Goal: Task Accomplishment & Management: Manage account settings

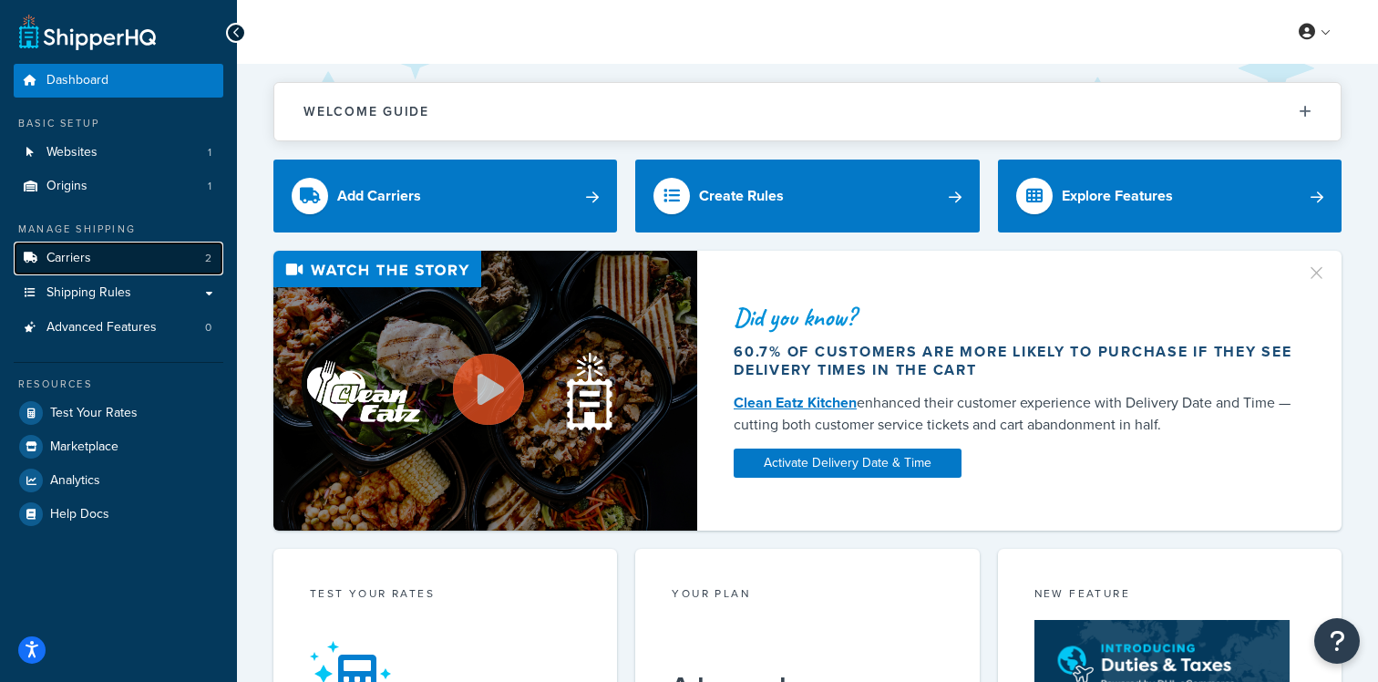
click at [168, 245] on link "Carriers 2" at bounding box center [119, 259] width 210 height 34
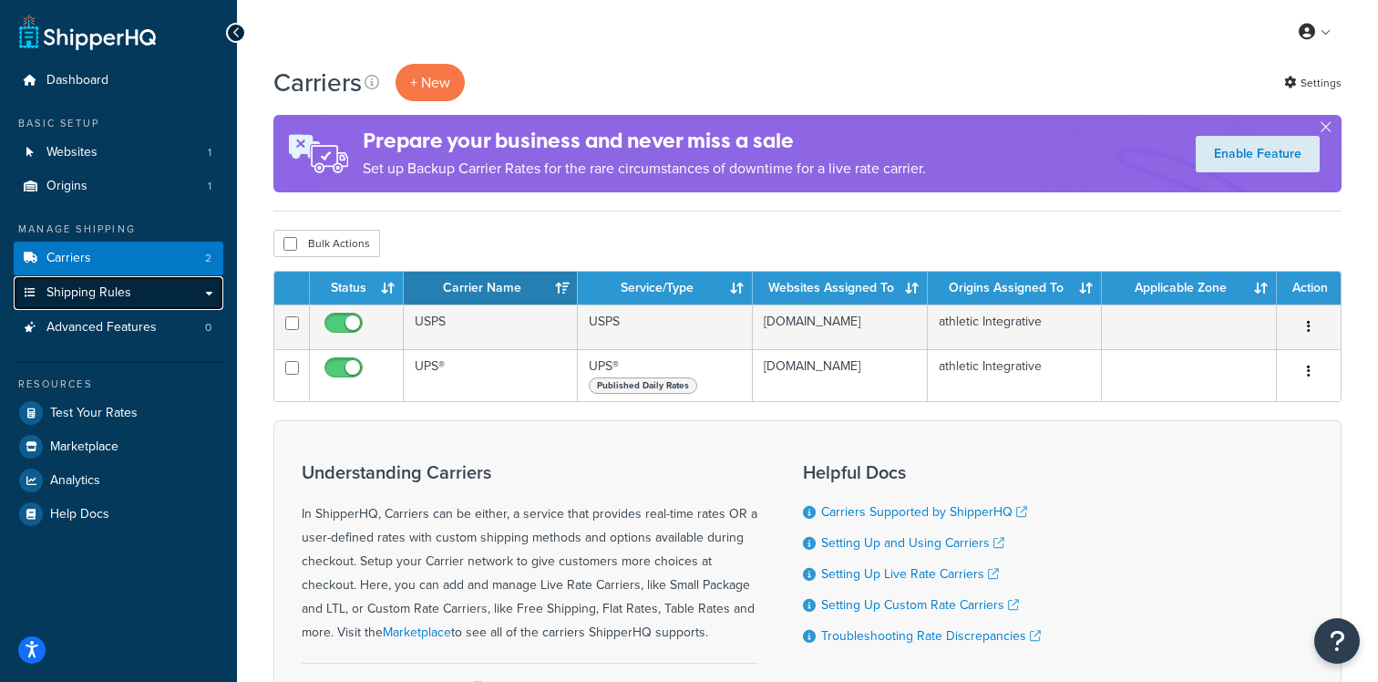
click at [178, 309] on link "Shipping Rules" at bounding box center [119, 293] width 210 height 34
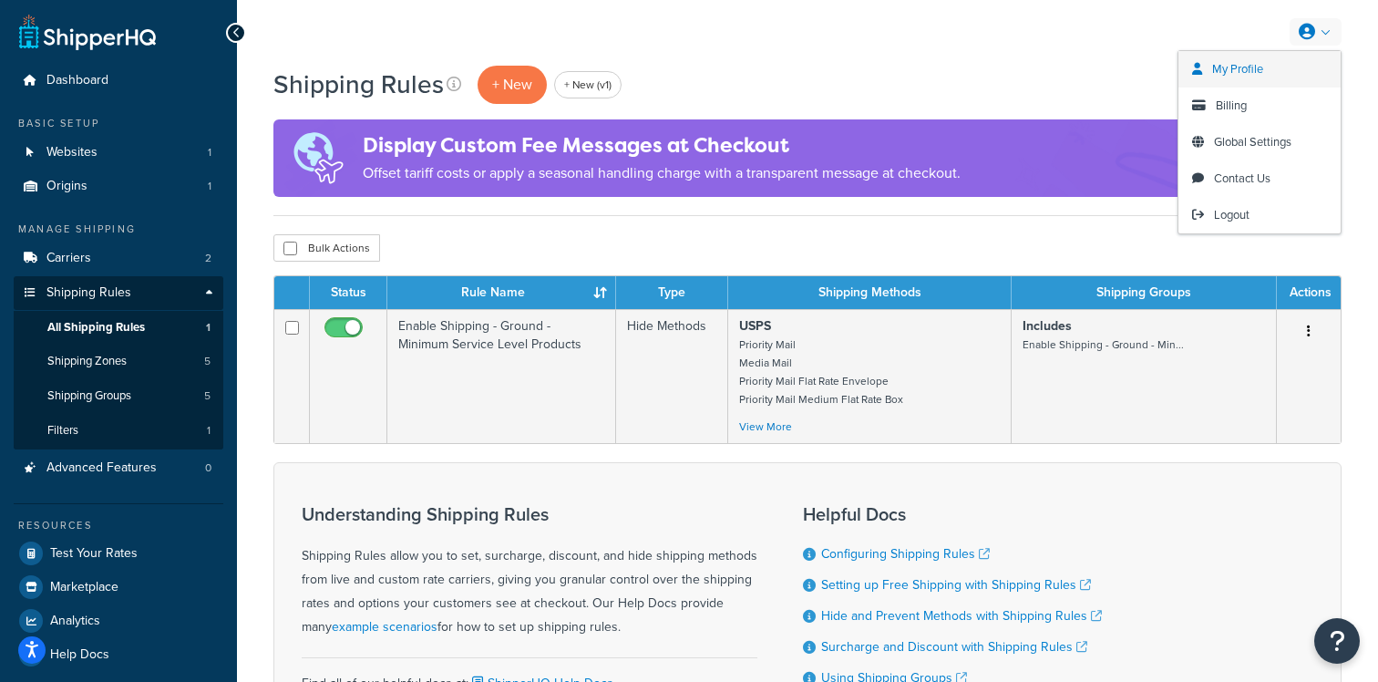
click at [1230, 77] on span "My Profile" at bounding box center [1237, 68] width 51 height 17
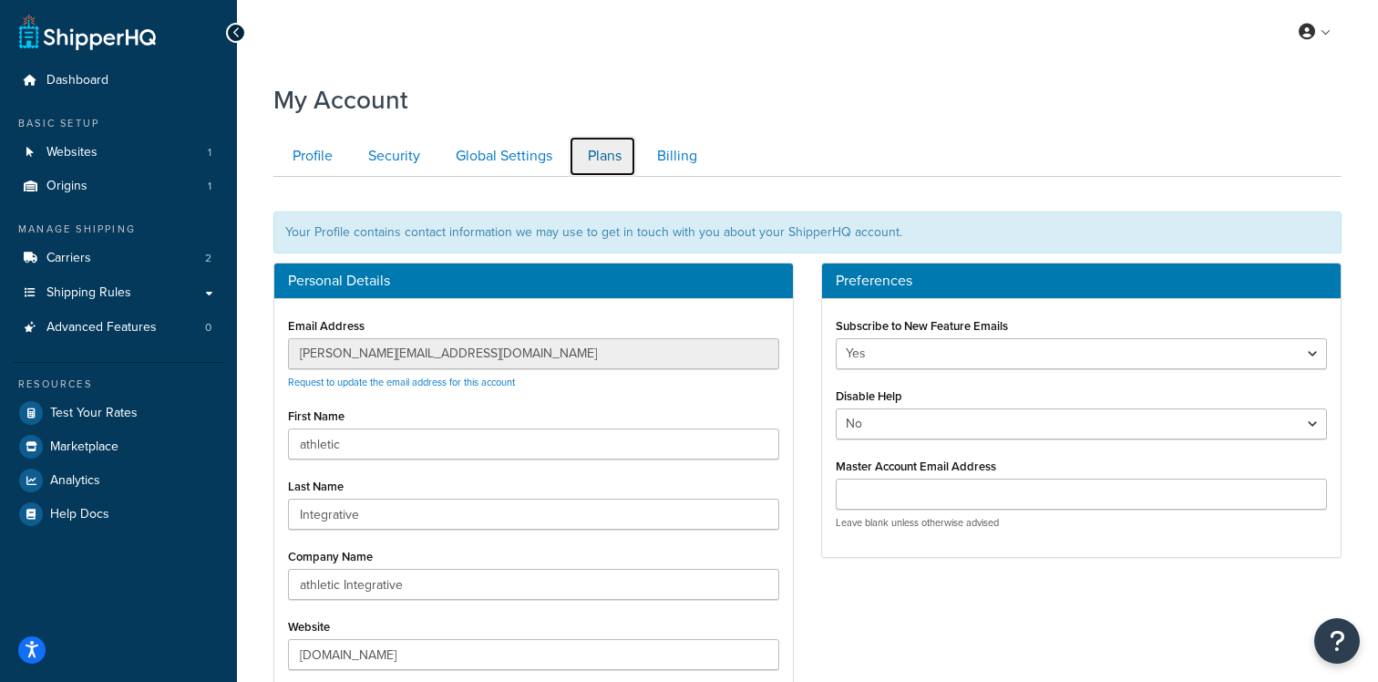
click at [609, 148] on link "Plans" at bounding box center [602, 156] width 67 height 41
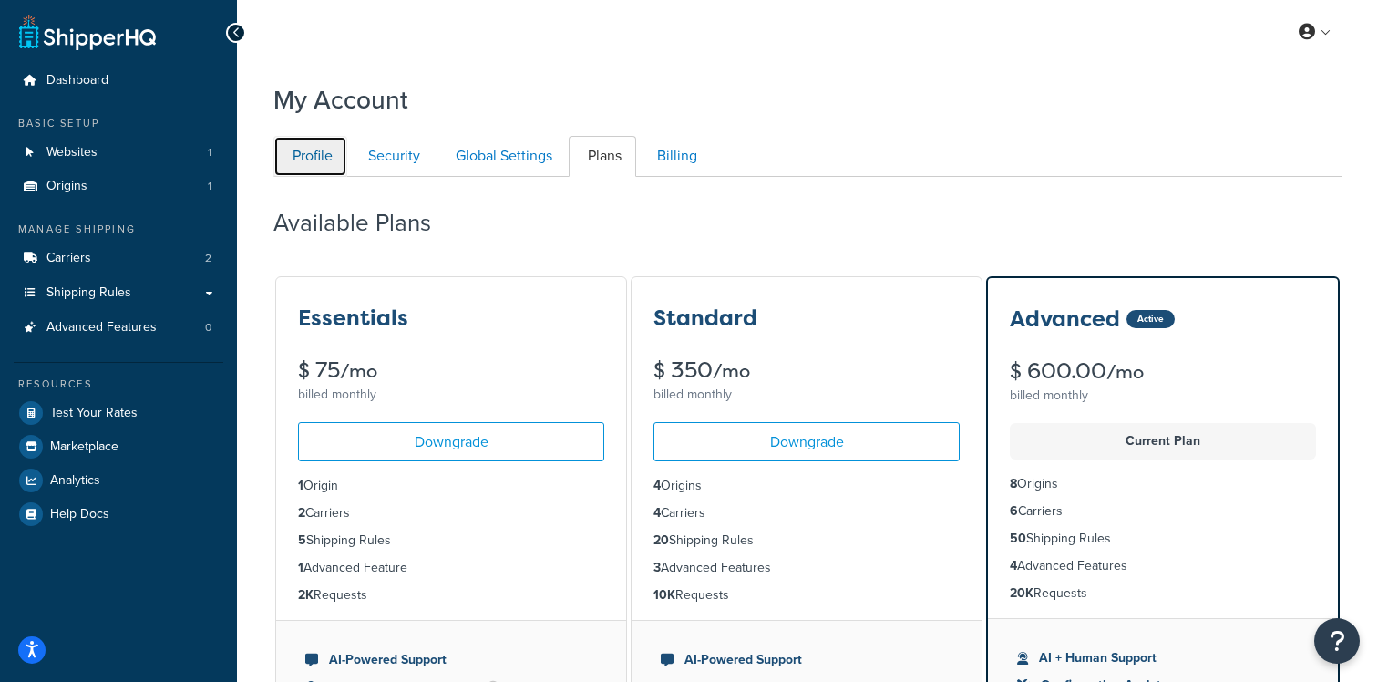
click at [312, 161] on link "Profile" at bounding box center [310, 156] width 74 height 41
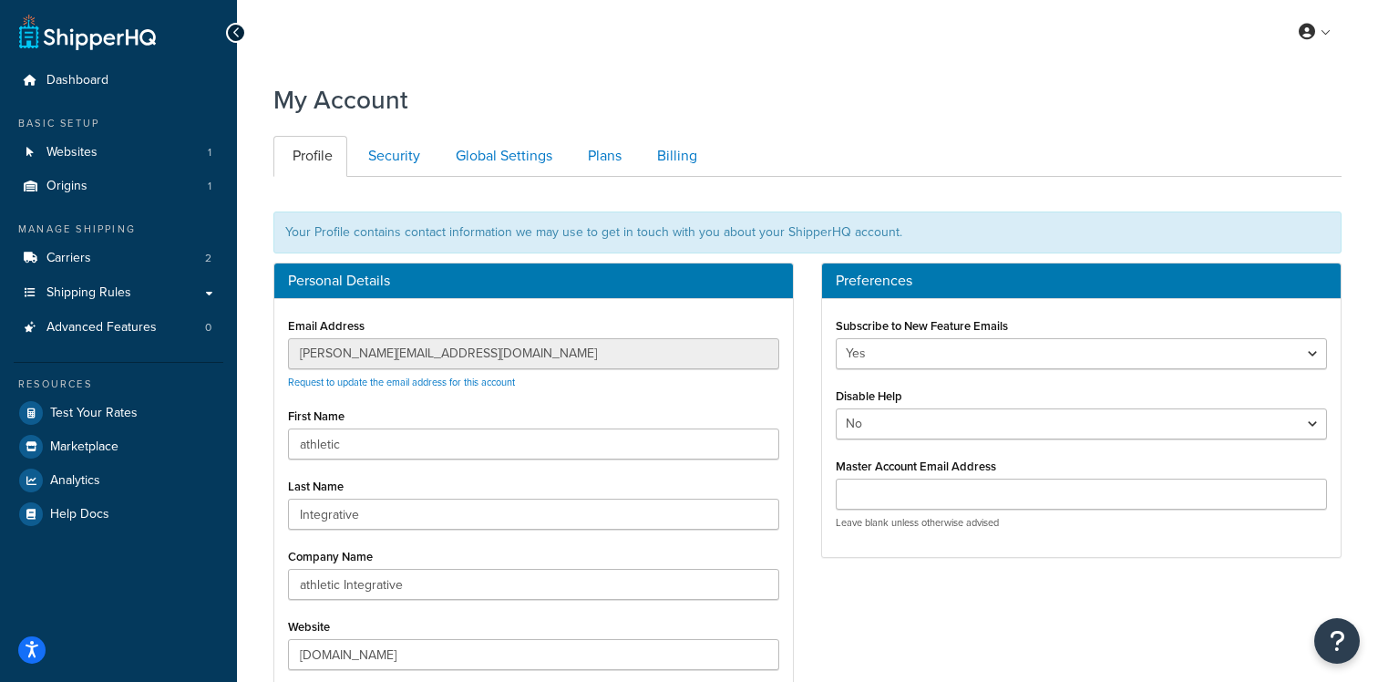
scroll to position [177, 0]
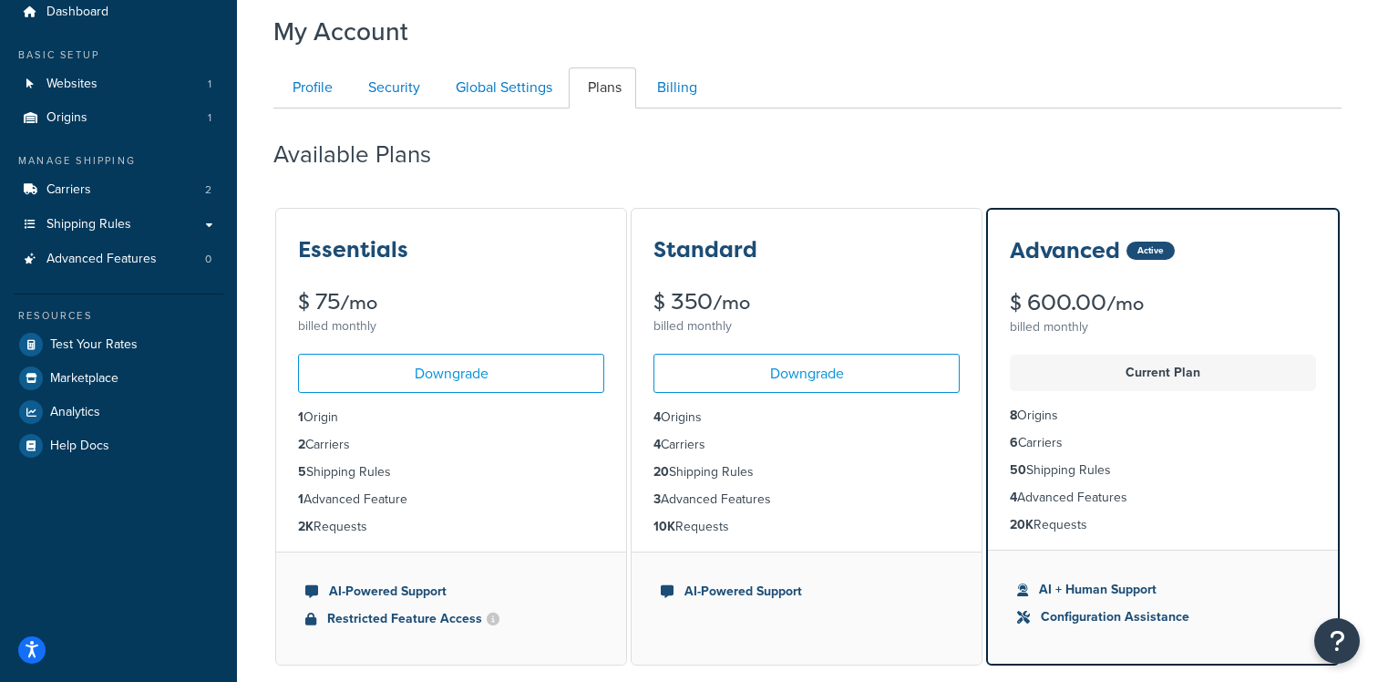
scroll to position [47, 0]
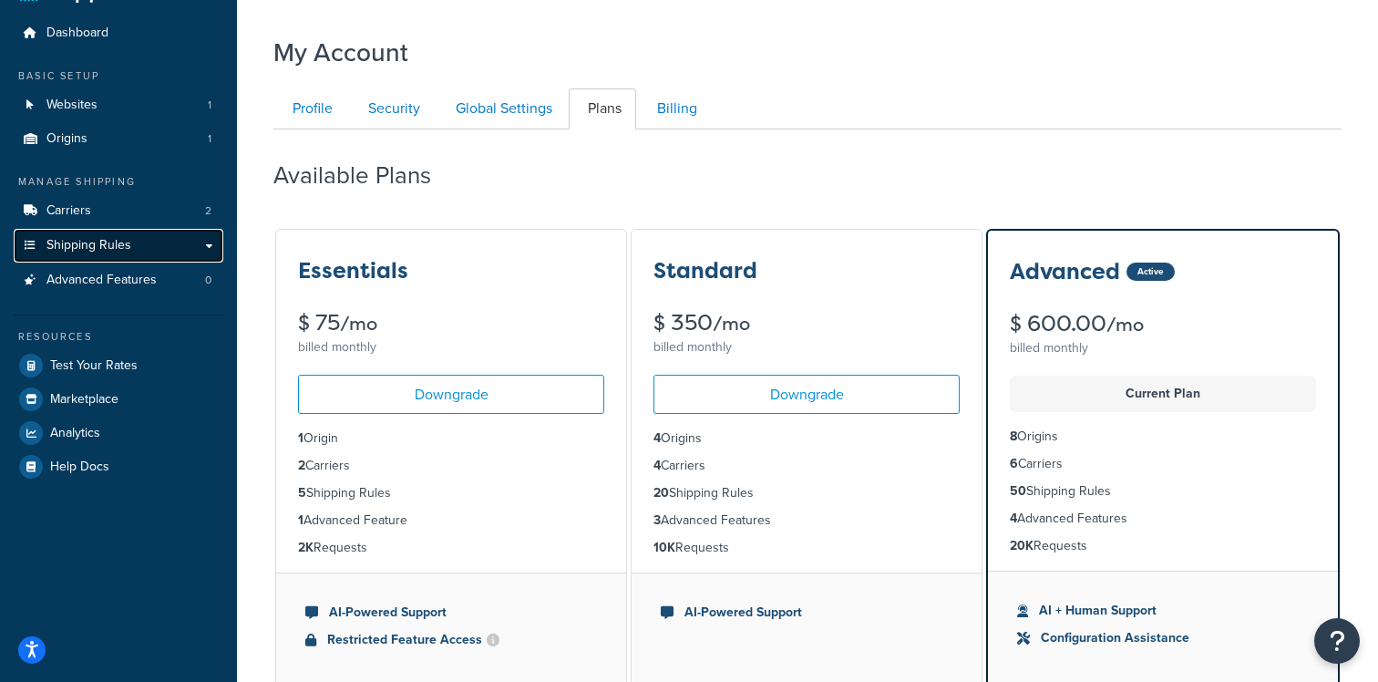
click at [133, 231] on link "Shipping Rules" at bounding box center [119, 246] width 210 height 34
click at [136, 248] on link "Shipping Rules" at bounding box center [119, 246] width 210 height 34
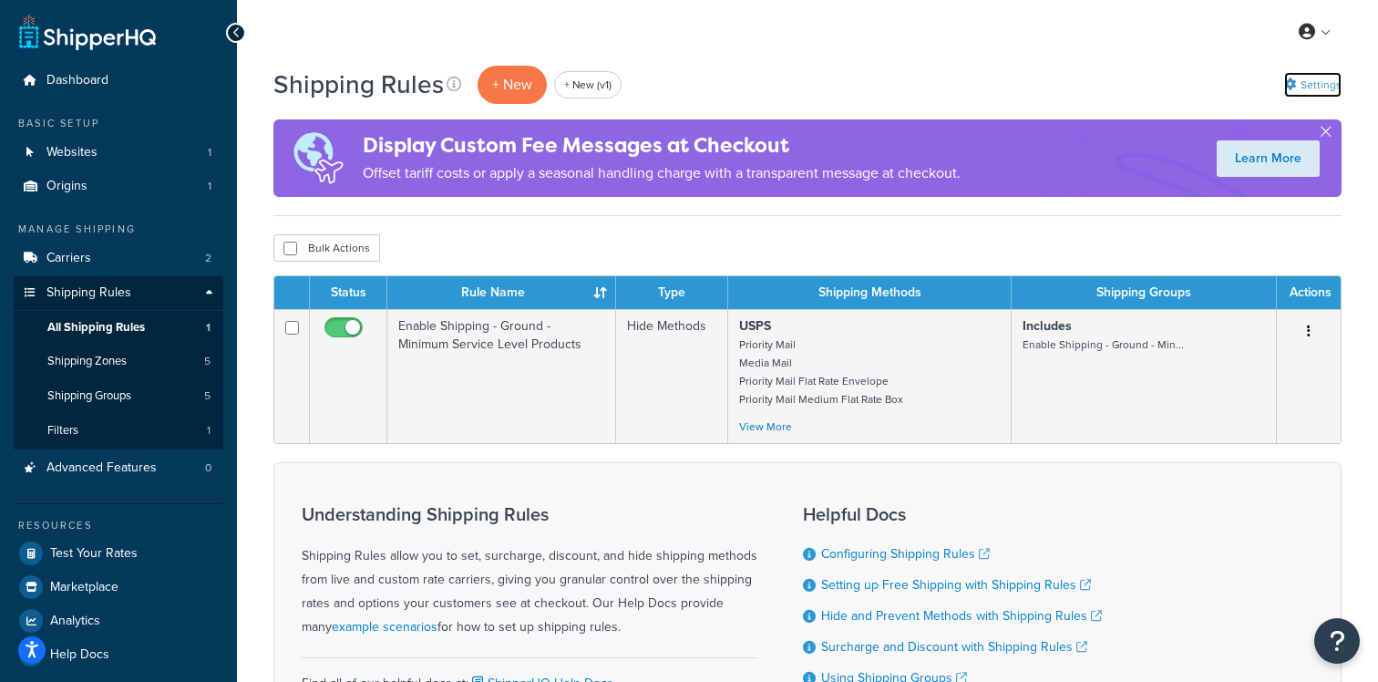
click at [1305, 86] on link "Settings" at bounding box center [1312, 85] width 57 height 26
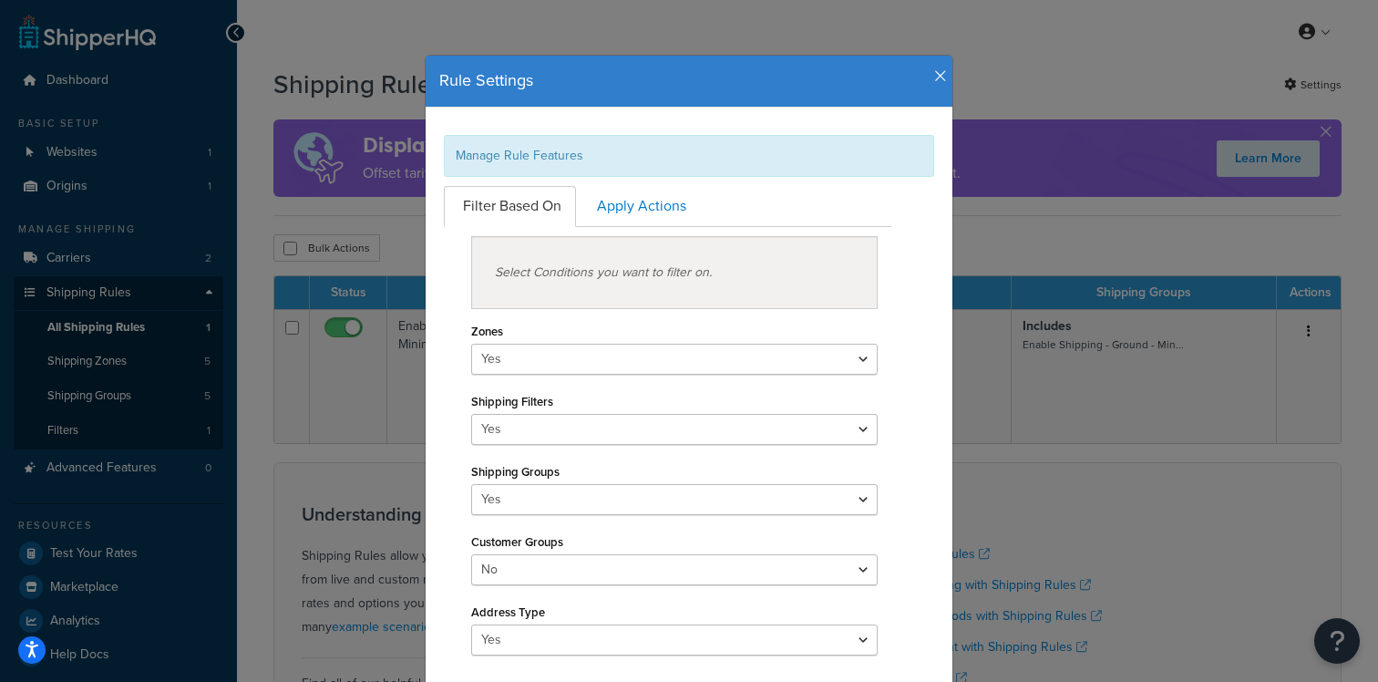
click at [942, 80] on icon "button" at bounding box center [940, 76] width 13 height 16
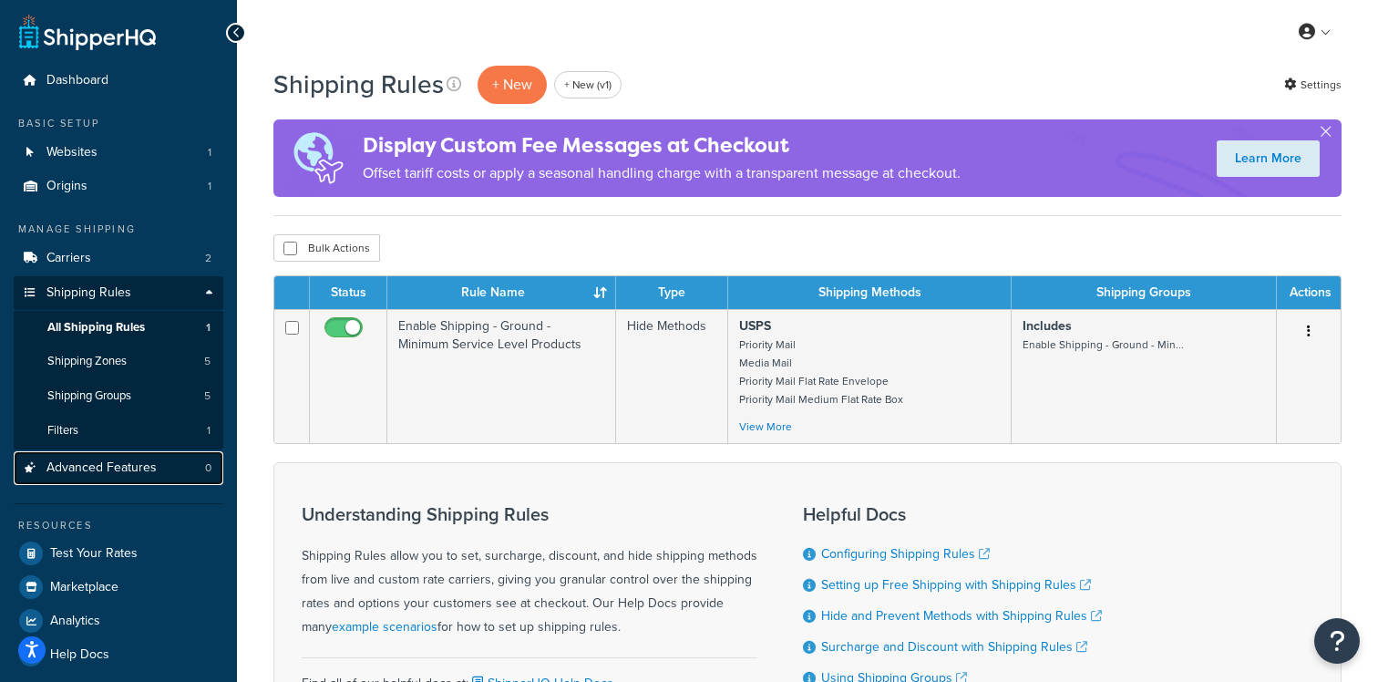
click at [150, 478] on link "Advanced Features 0" at bounding box center [119, 468] width 210 height 34
